Goal: Task Accomplishment & Management: Manage account settings

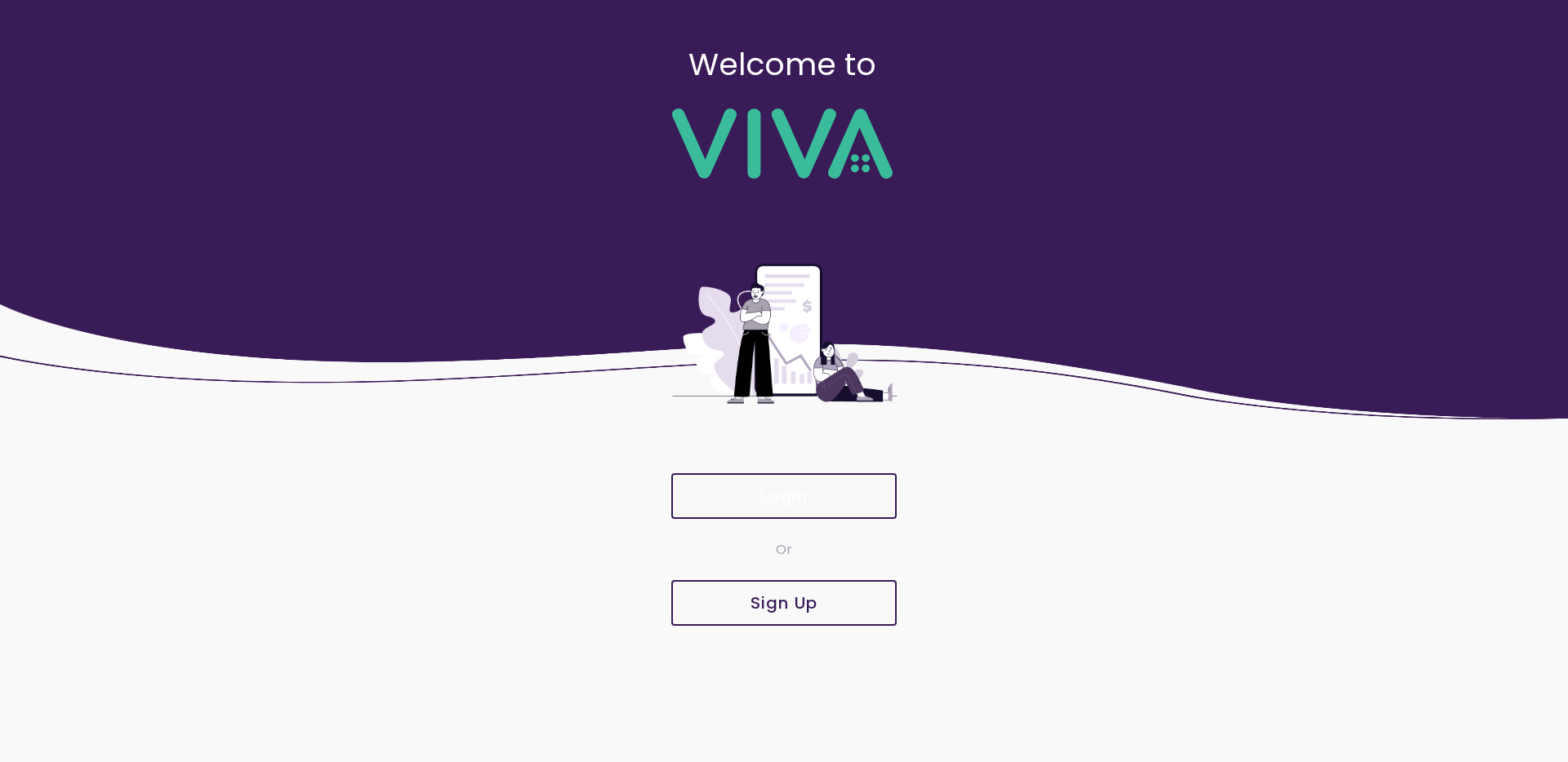
click at [827, 507] on button "Login" at bounding box center [784, 496] width 226 height 46
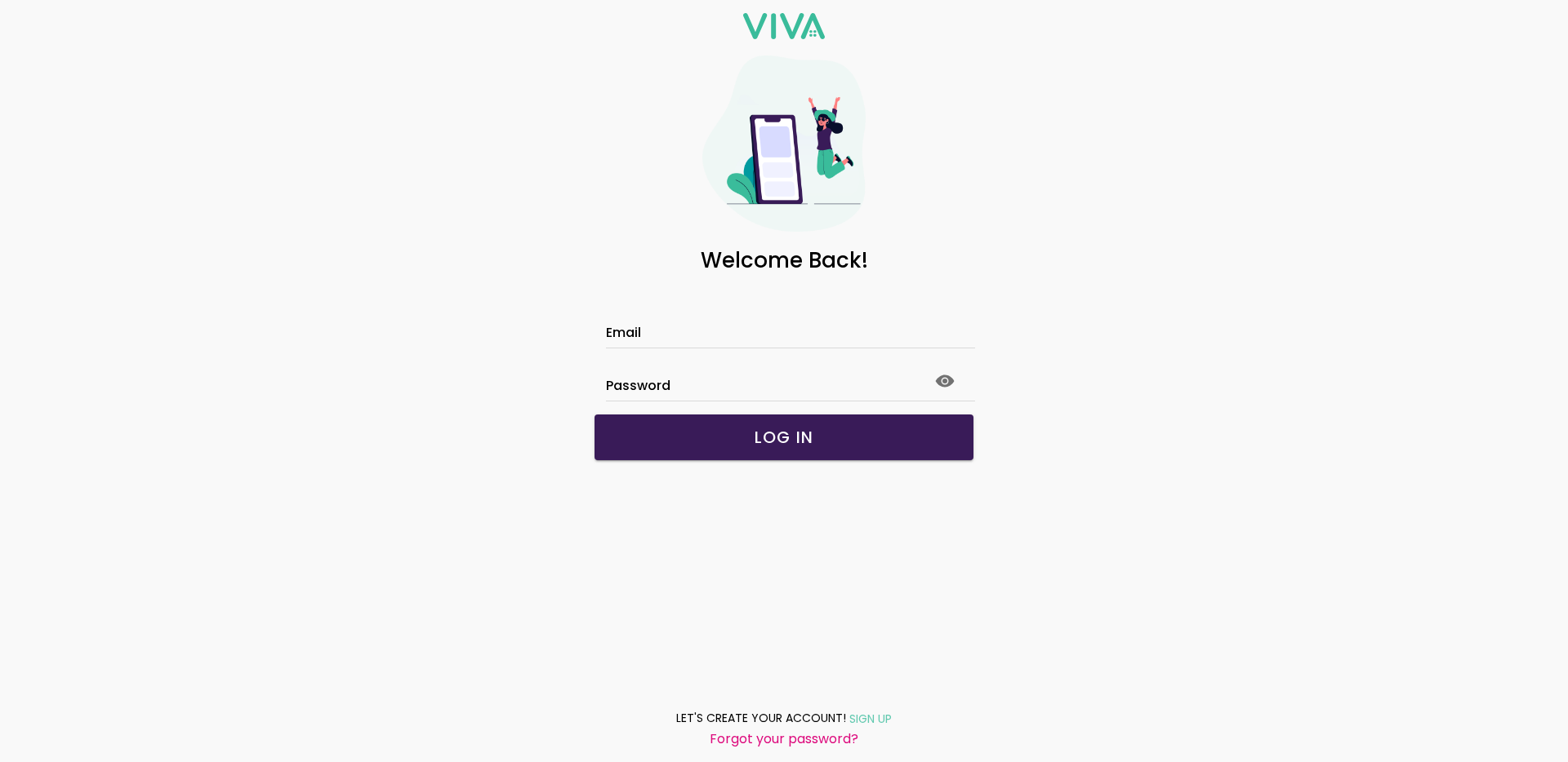
click at [672, 342] on input "Email" at bounding box center [783, 335] width 356 height 14
type input "**********"
click button "submit" at bounding box center [0, 0] width 0 height 0
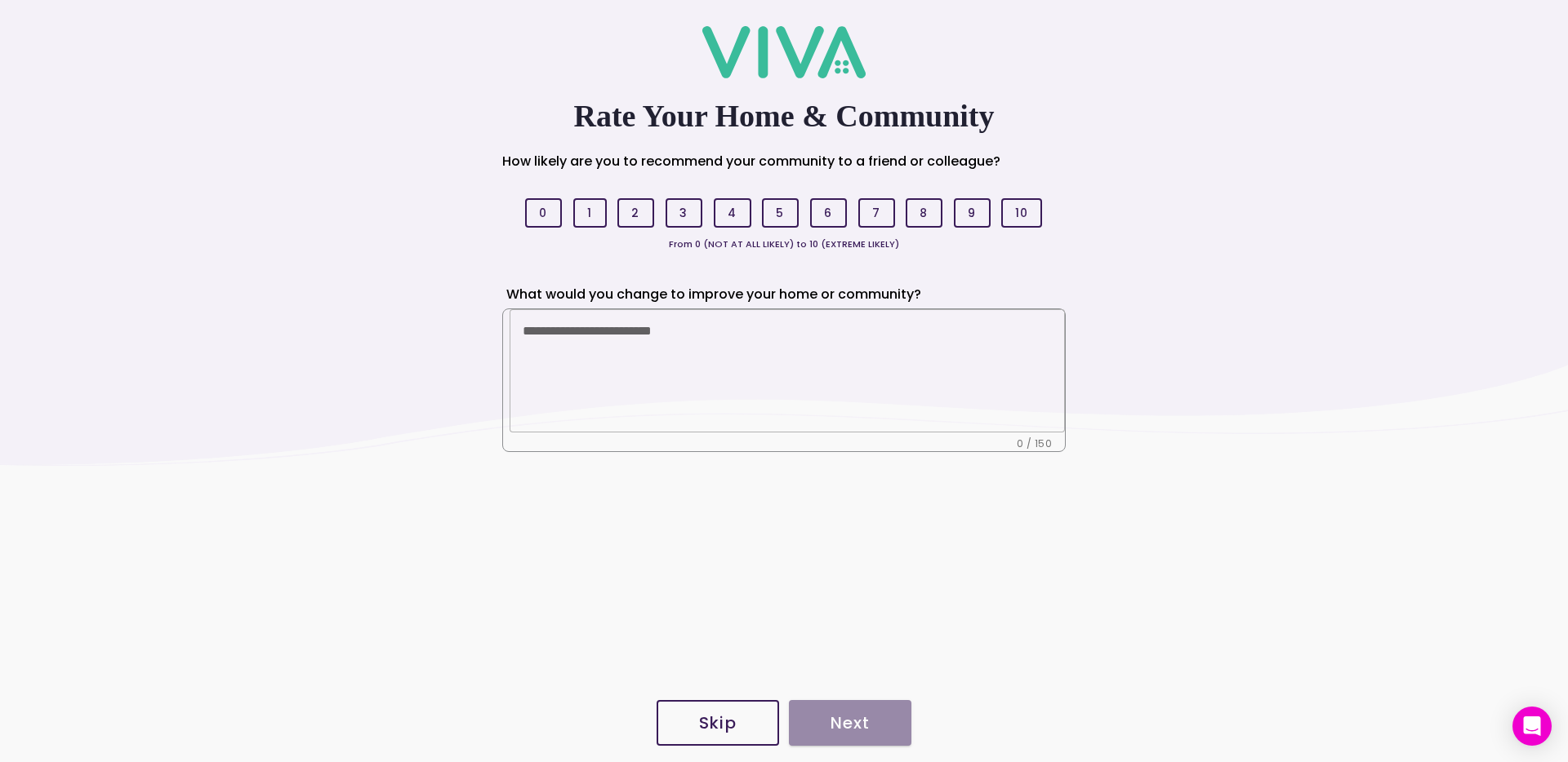
click at [0, 0] on slot "Skip" at bounding box center [0, 0] width 0 height 0
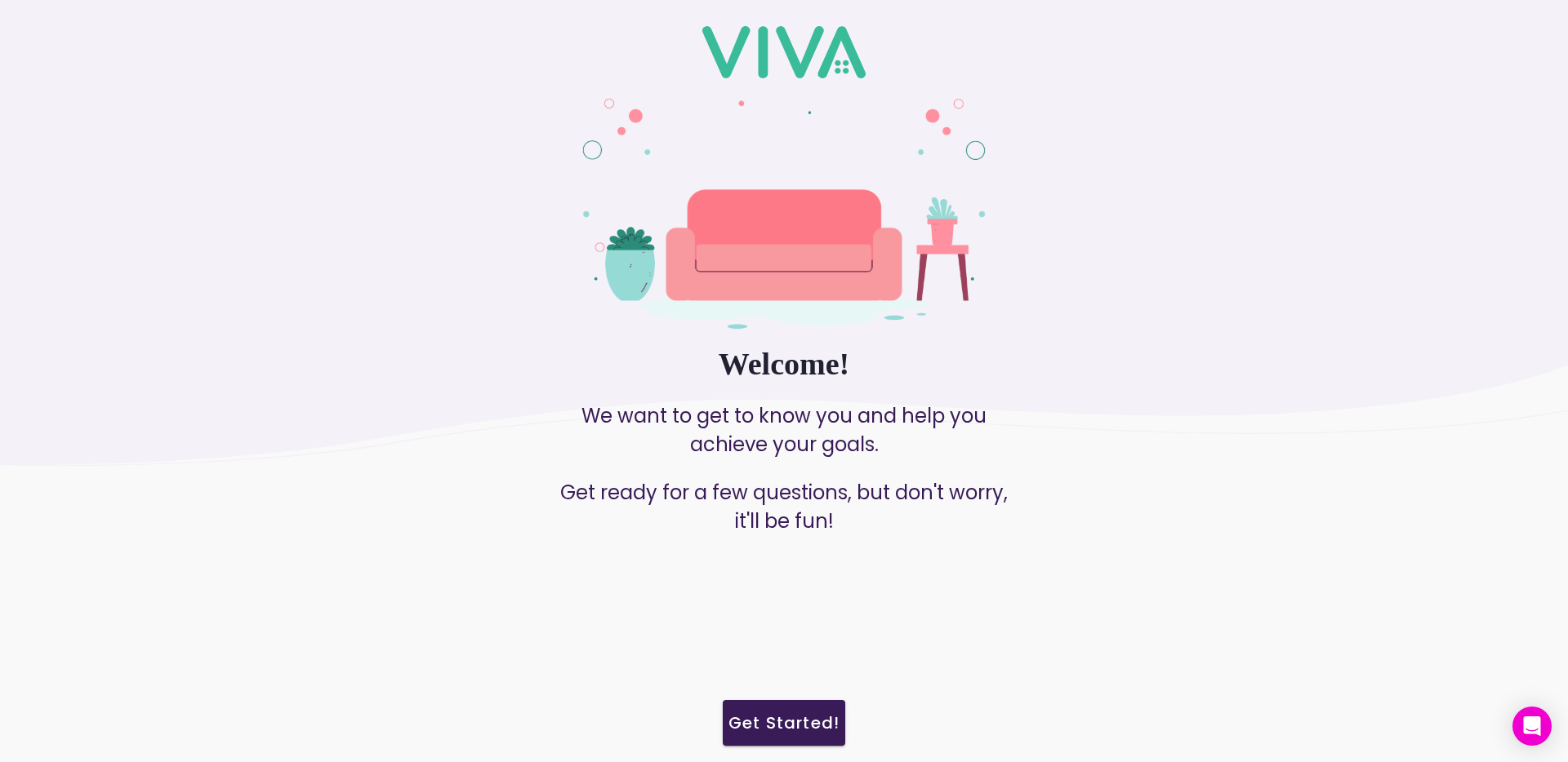
click at [0, 0] on slot "Get Started!" at bounding box center [0, 0] width 0 height 0
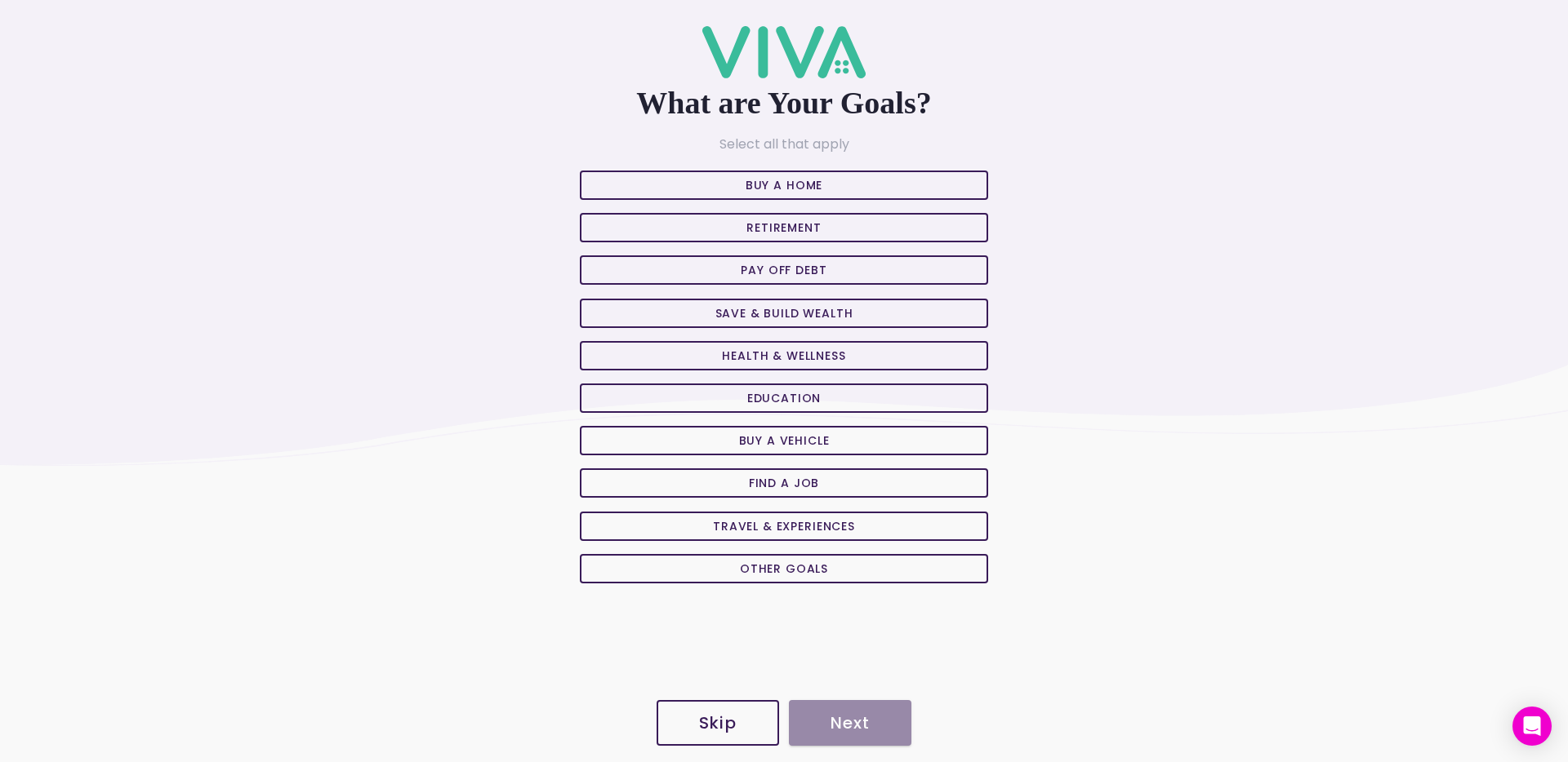
click at [0, 0] on slot "Skip" at bounding box center [0, 0] width 0 height 0
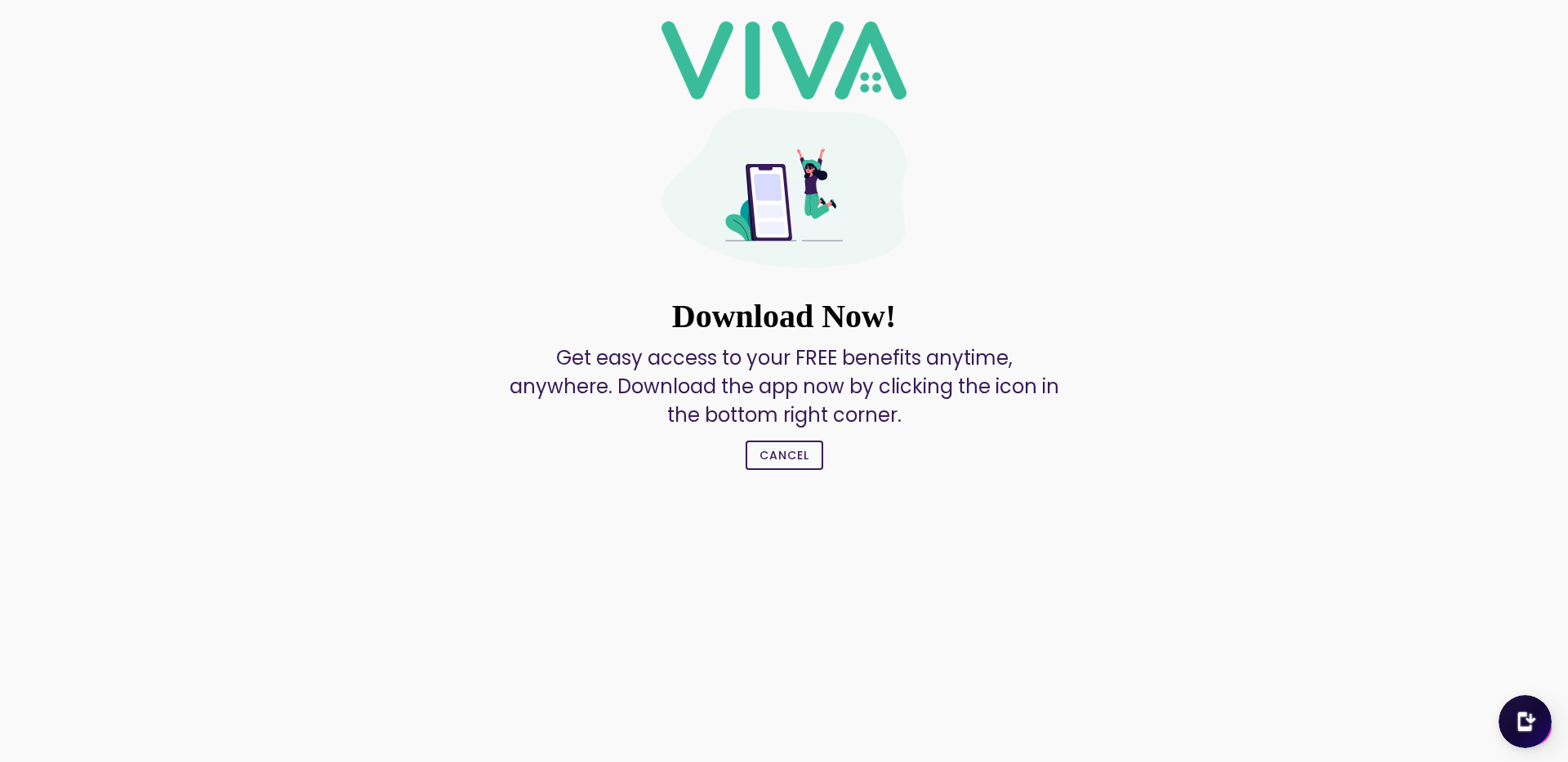
click at [0, 0] on slot "Cancel" at bounding box center [0, 0] width 0 height 0
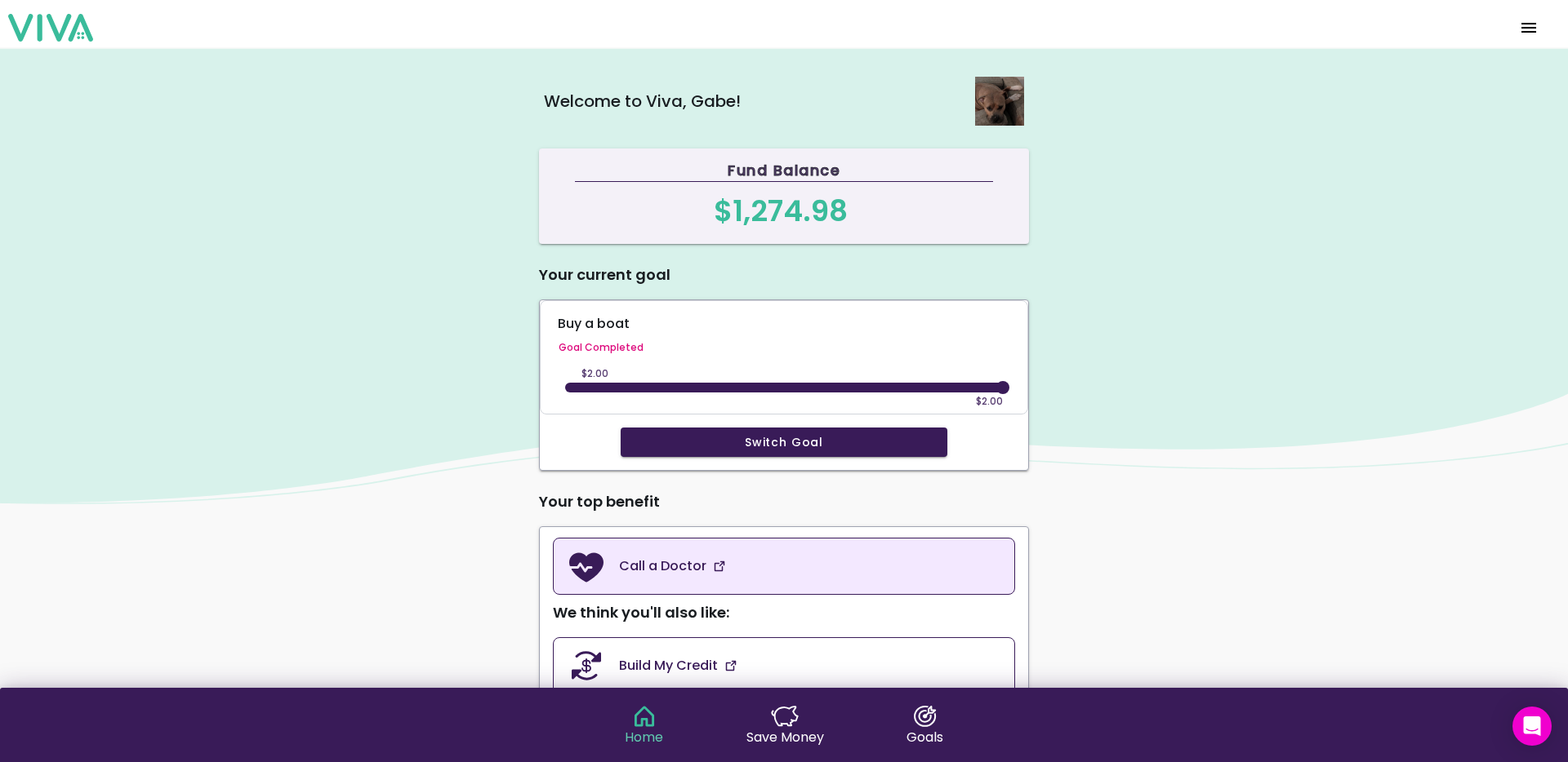
click at [771, 576] on link "Call a Doctor" at bounding box center [783, 566] width 462 height 57
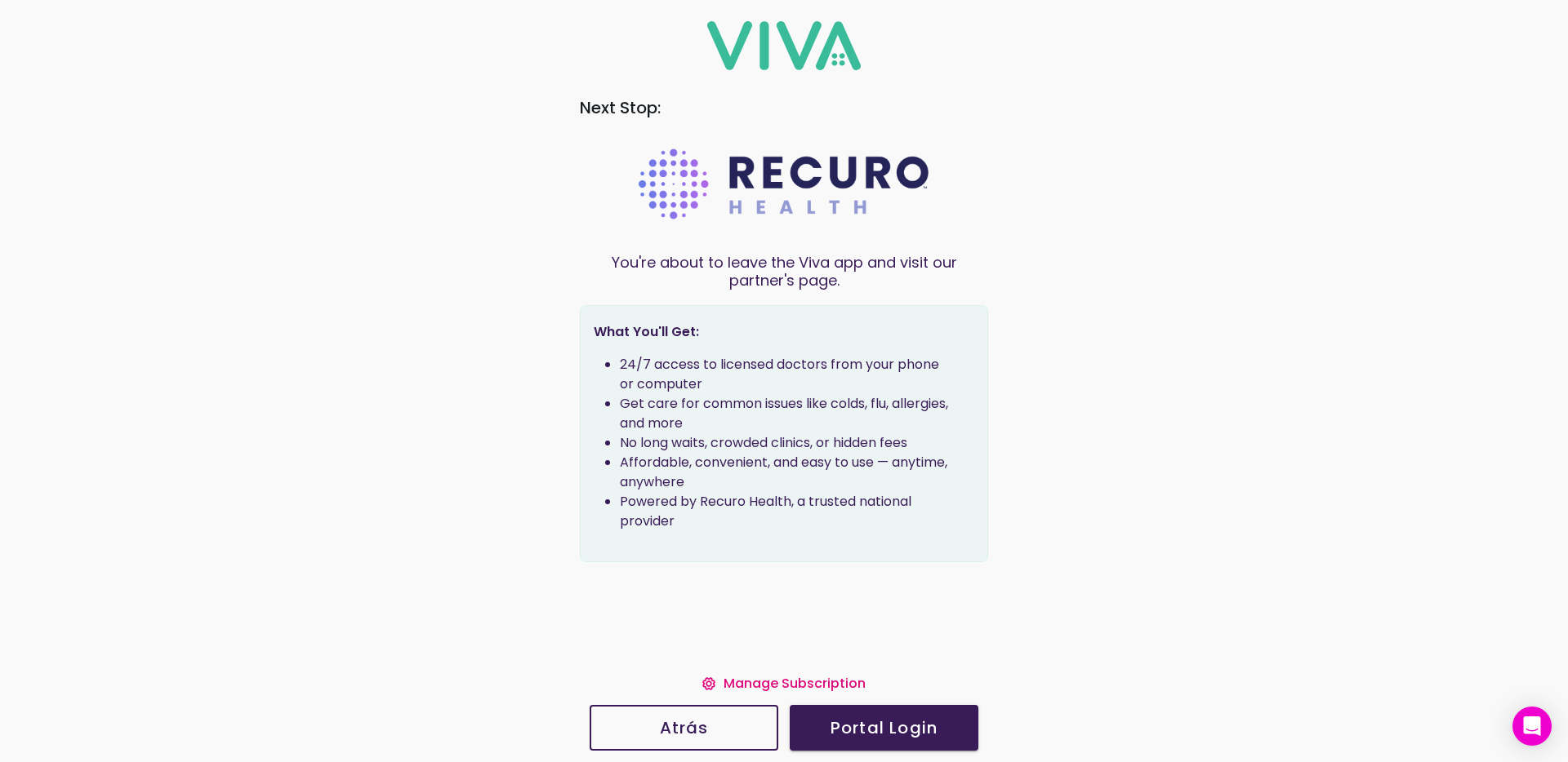
click at [0, 0] on slot "Manage Subscription" at bounding box center [0, 0] width 0 height 0
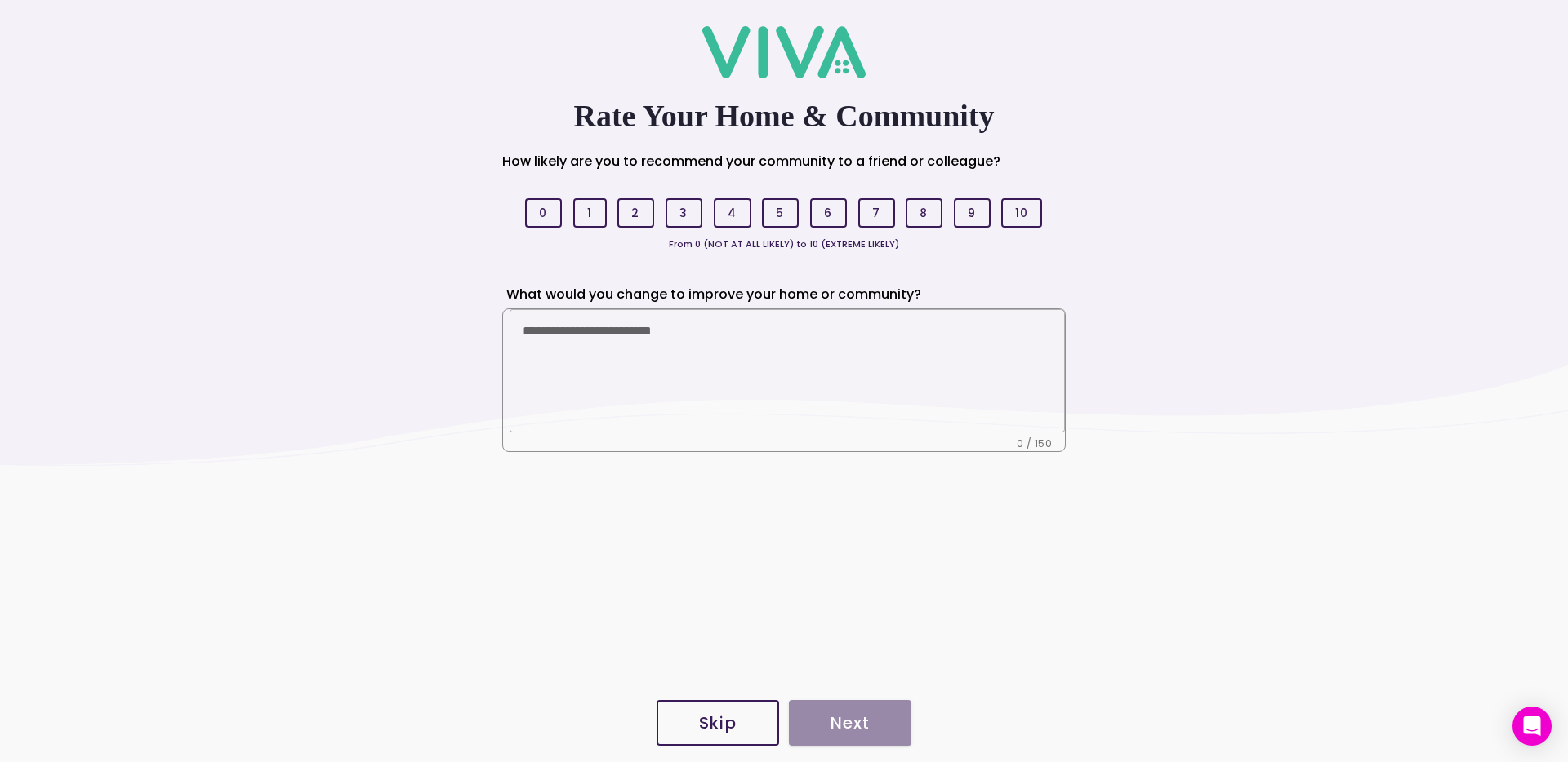
click at [704, 709] on button "Skip" at bounding box center [718, 722] width 123 height 46
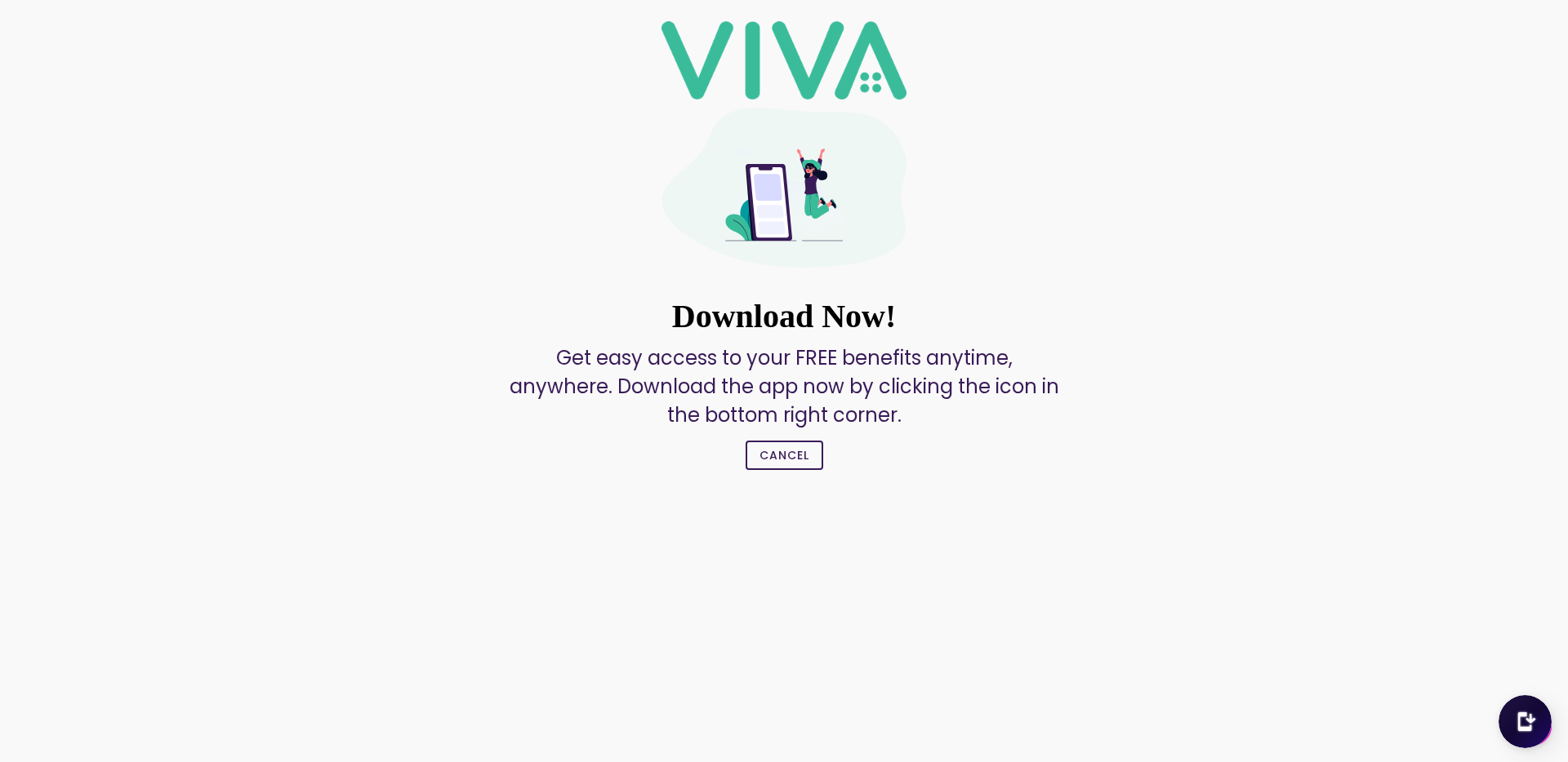
click at [0, 0] on slot "Cancel" at bounding box center [0, 0] width 0 height 0
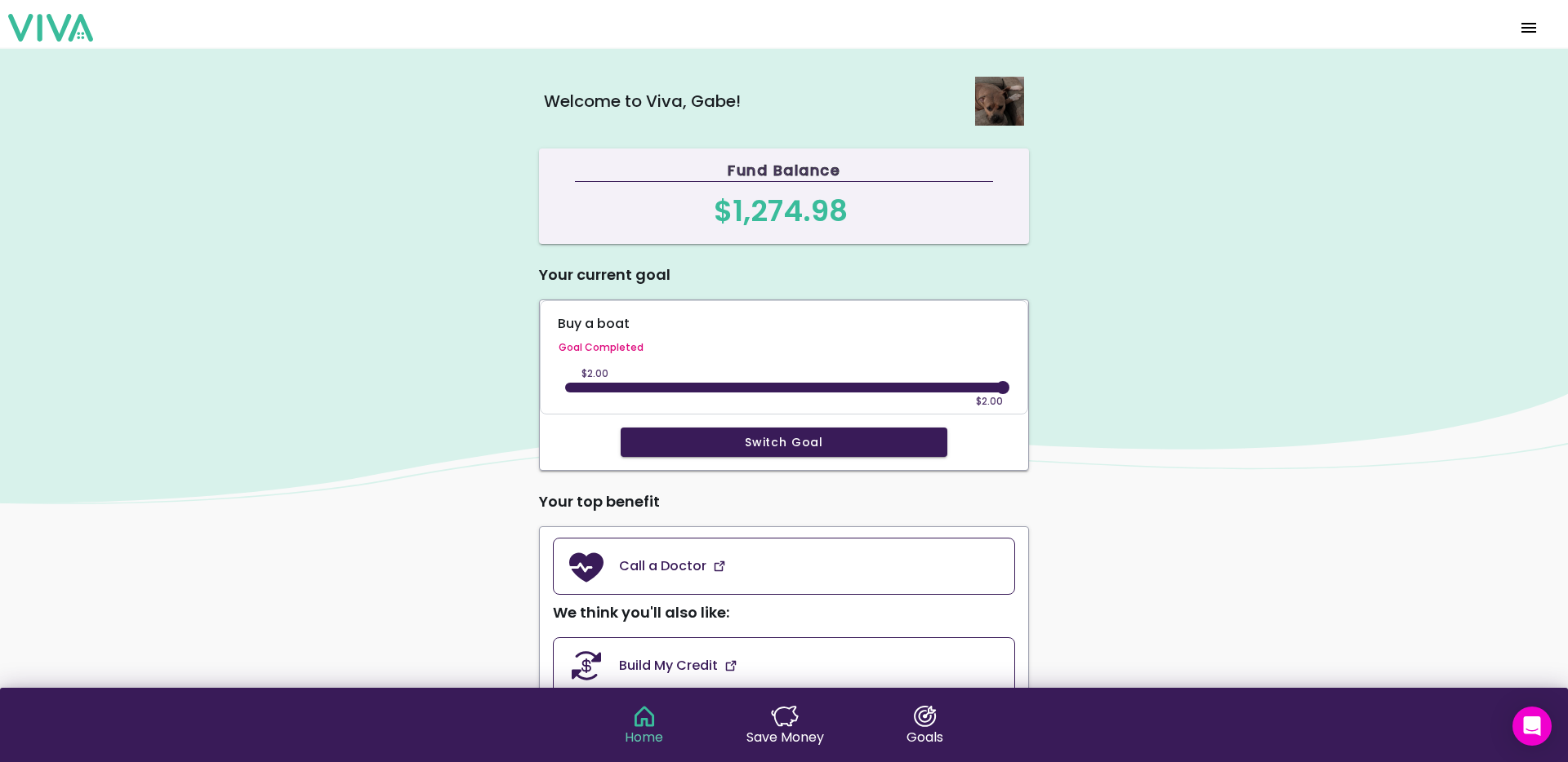
click at [322, 476] on img at bounding box center [784, 275] width 1568 height 457
